Goal: Information Seeking & Learning: Learn about a topic

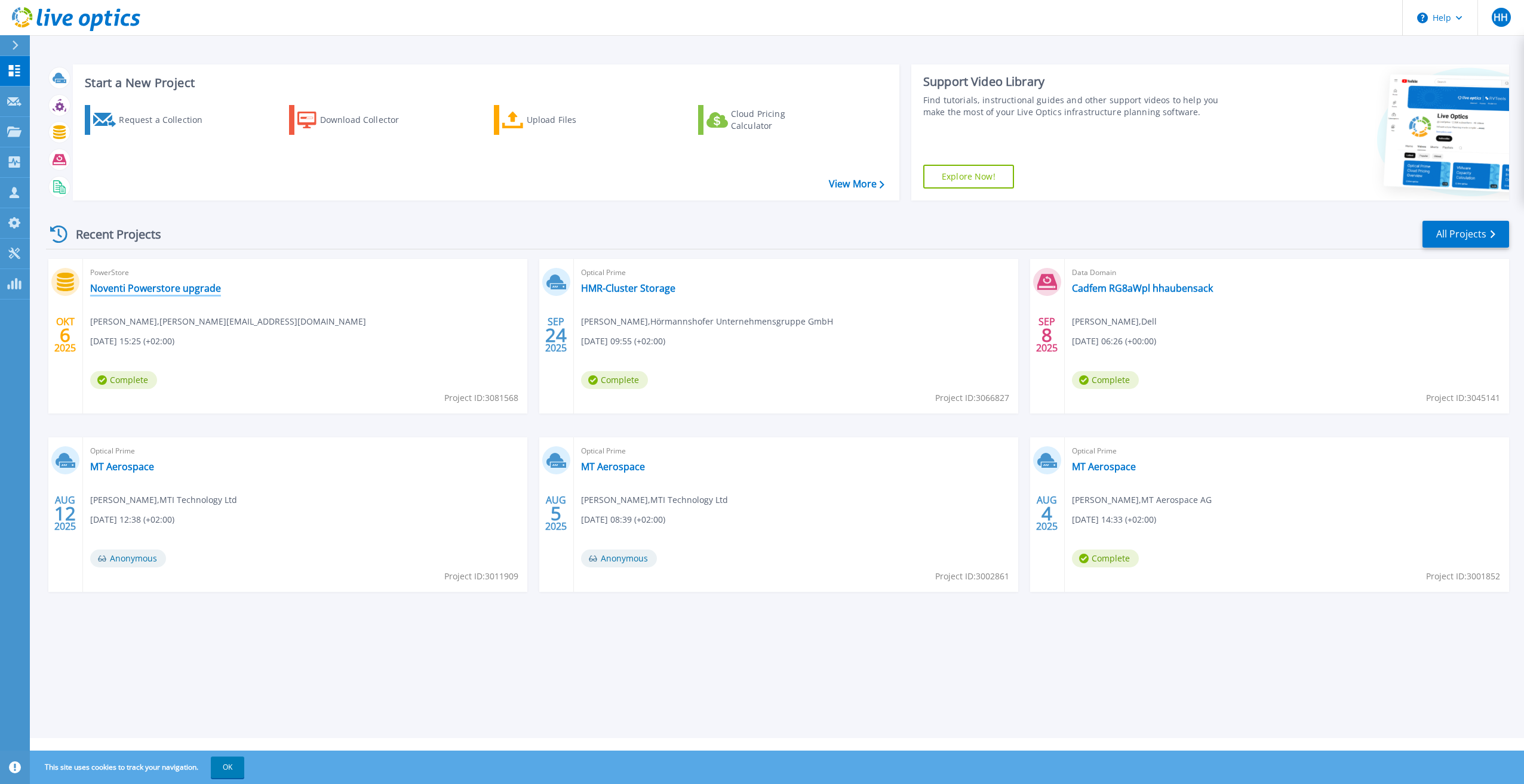
click at [206, 292] on link "Noventi Powerstore upgrade" at bounding box center [155, 289] width 130 height 12
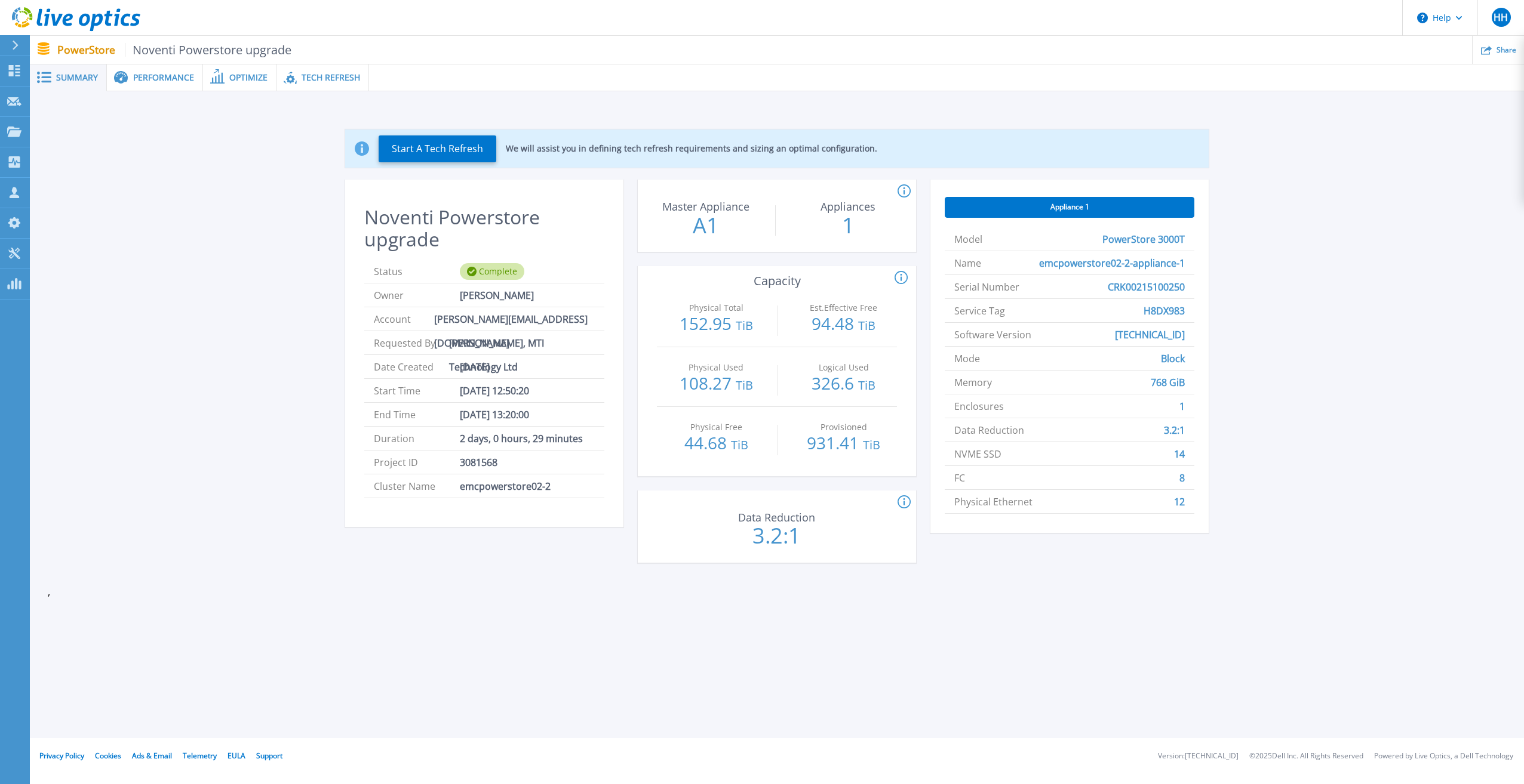
click at [308, 78] on span "Tech Refresh" at bounding box center [331, 77] width 58 height 8
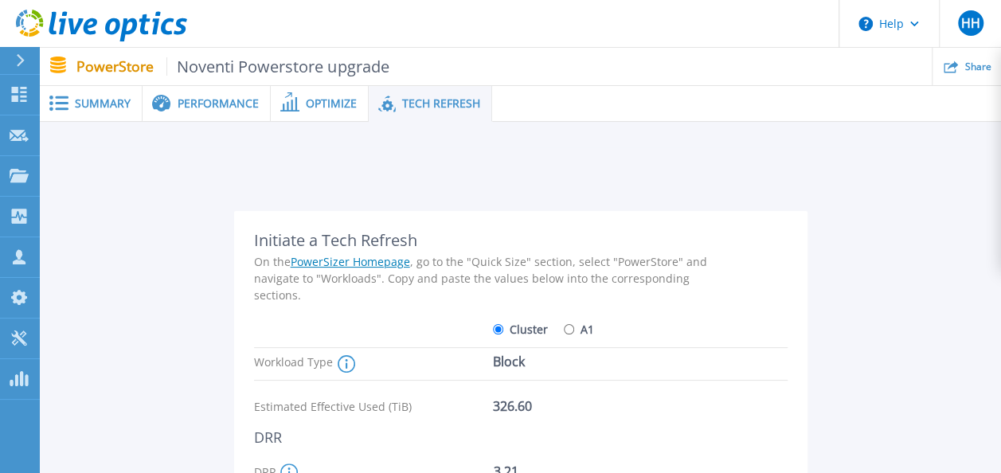
click at [226, 104] on span "Performance" at bounding box center [218, 103] width 81 height 11
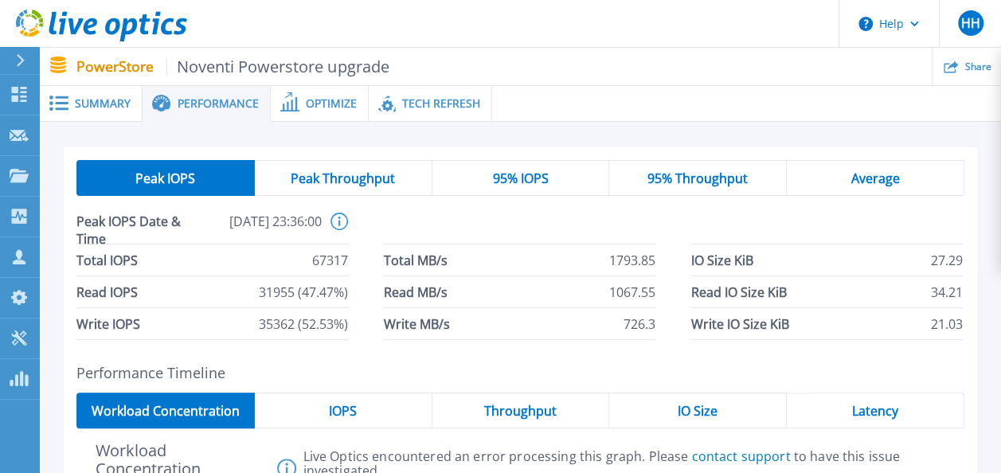
click at [353, 172] on span "Peak Throughput" at bounding box center [343, 178] width 104 height 13
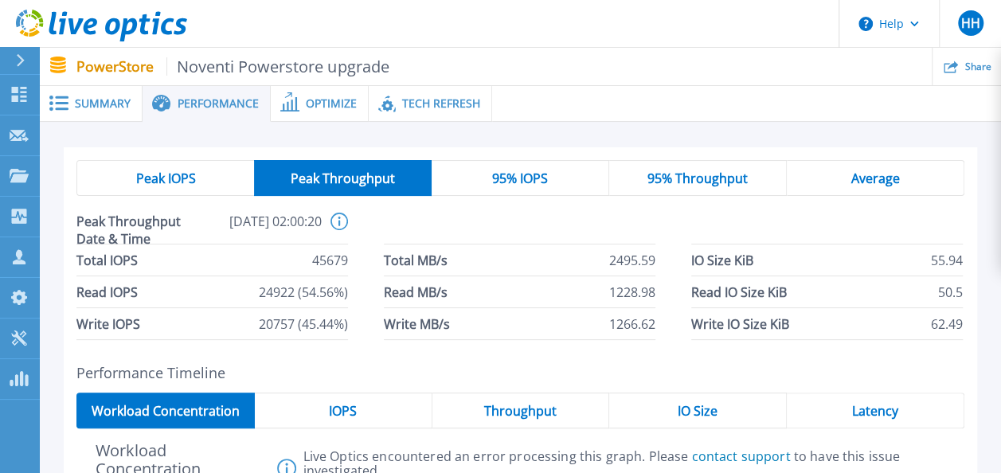
click at [834, 189] on div "Average" at bounding box center [876, 178] width 178 height 36
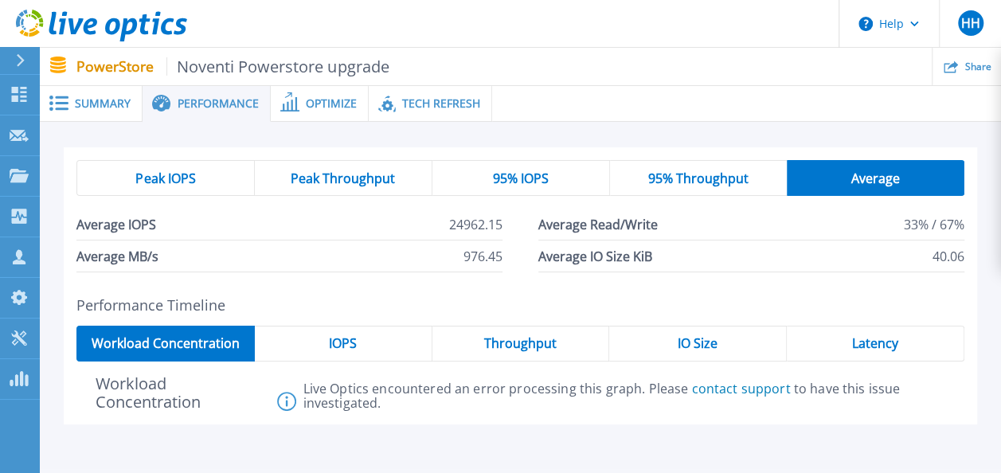
click at [404, 103] on span "Tech Refresh" at bounding box center [441, 103] width 78 height 11
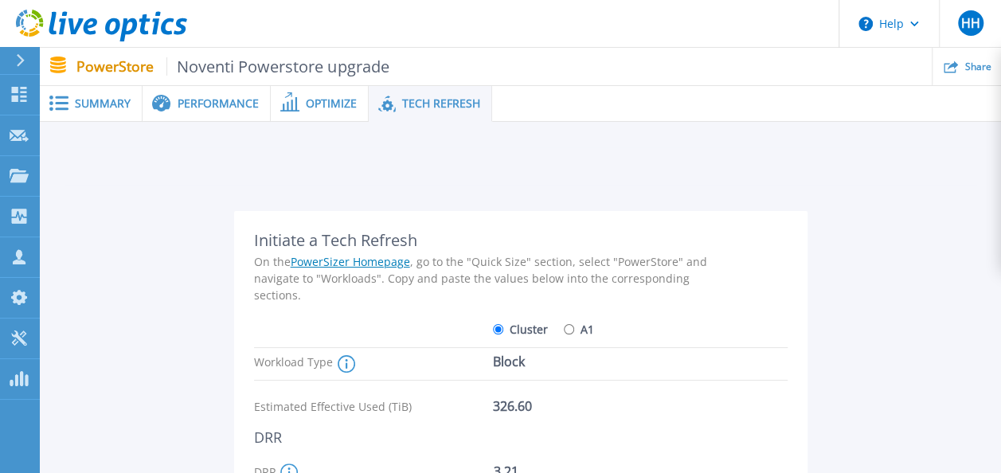
click at [192, 98] on span "Performance" at bounding box center [218, 103] width 81 height 11
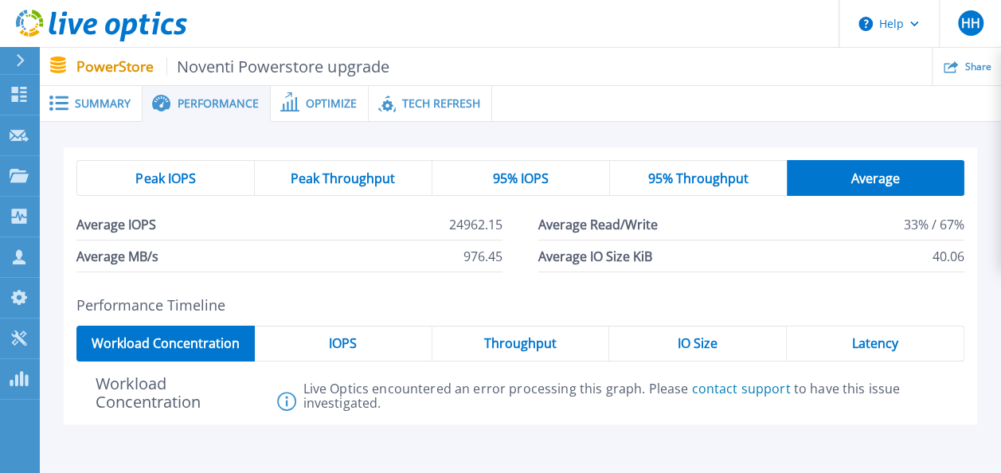
click at [116, 105] on span "Summary" at bounding box center [103, 103] width 56 height 11
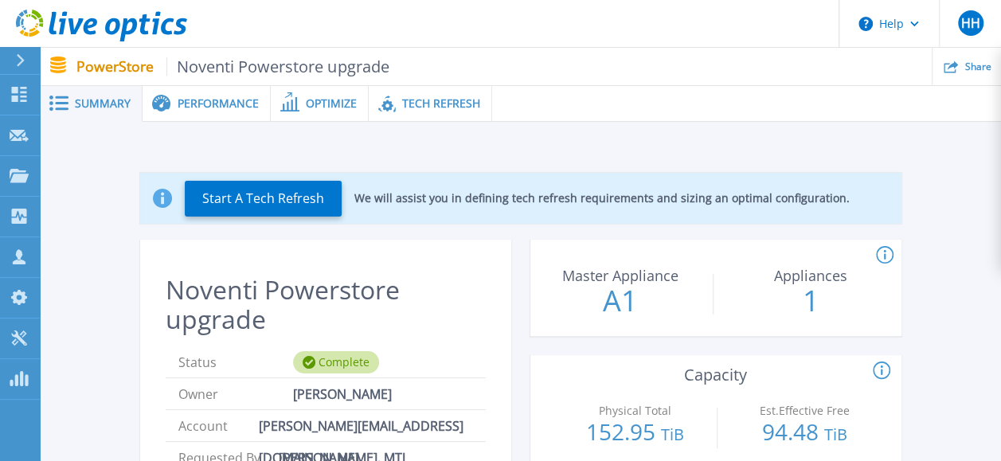
click at [427, 104] on span "Tech Refresh" at bounding box center [441, 103] width 78 height 11
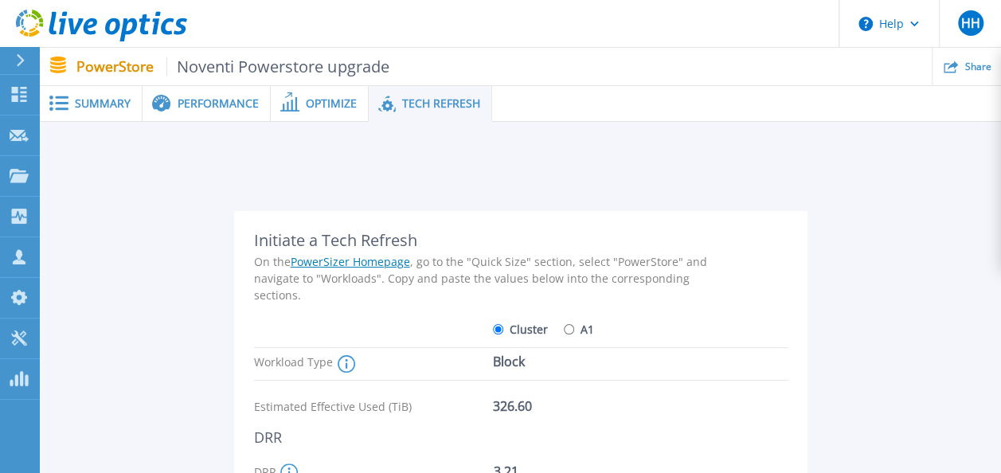
click at [117, 103] on span "Summary" at bounding box center [103, 103] width 56 height 11
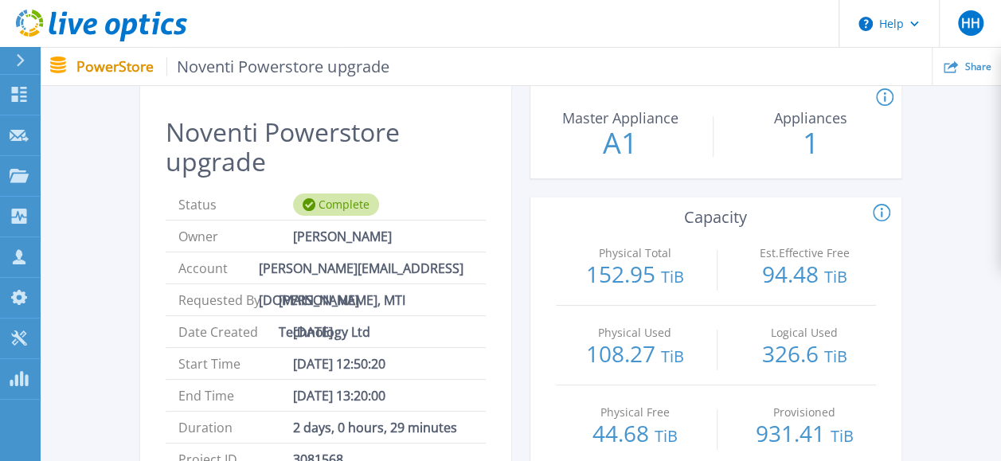
scroll to position [239, 0]
